Goal: Navigation & Orientation: Go to known website

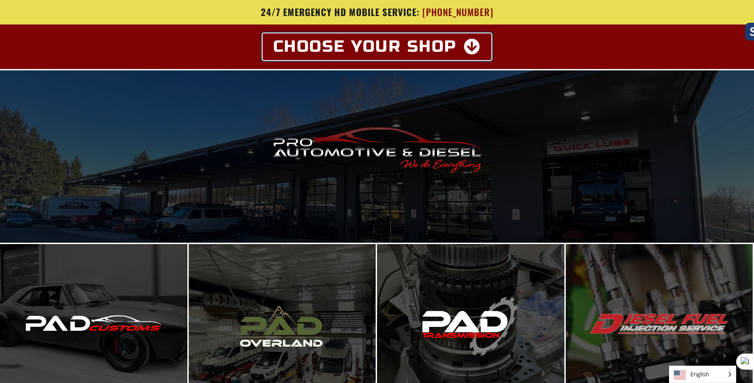
click at [464, 45] on icon at bounding box center [472, 47] width 17 height 16
click at [475, 47] on icon at bounding box center [472, 47] width 17 height 16
click at [383, 56] on link "Choose Your Shop" at bounding box center [377, 46] width 229 height 27
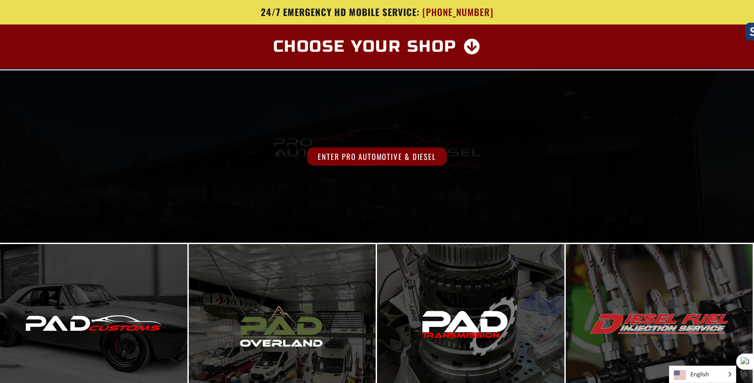
click at [383, 129] on div "Enter Pro Automotive & Diesel" at bounding box center [377, 156] width 754 height 172
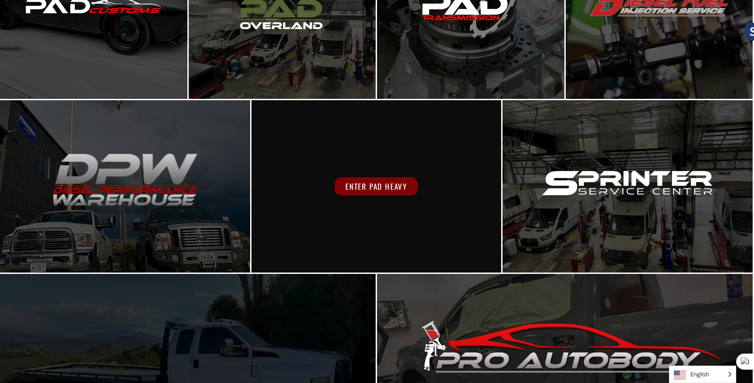
scroll to position [381, 0]
